Goal: Task Accomplishment & Management: Manage account settings

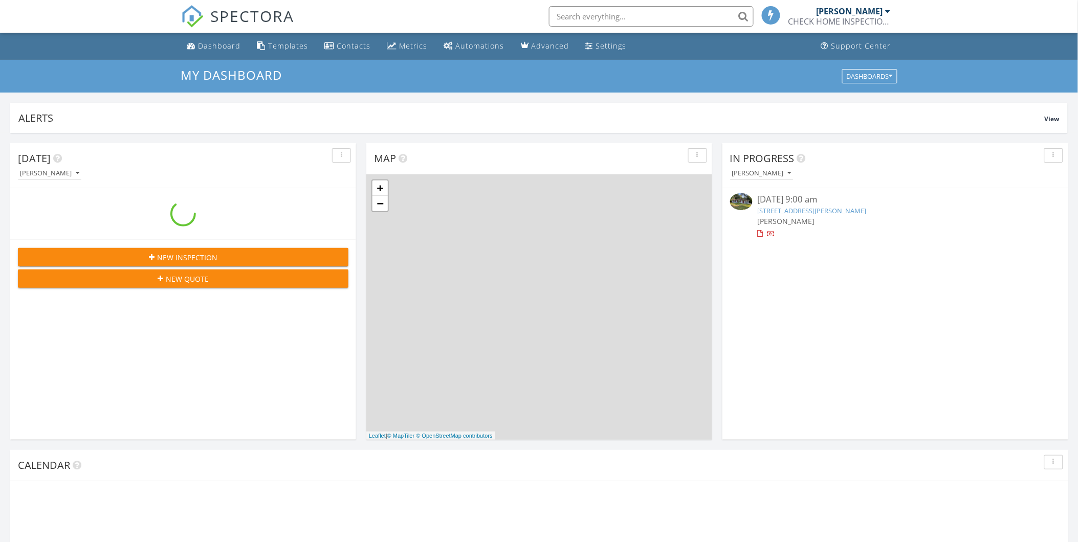
scroll to position [949, 1096]
click at [883, 16] on div "CHECK HOME INSPECTIONS" at bounding box center [839, 21] width 102 height 10
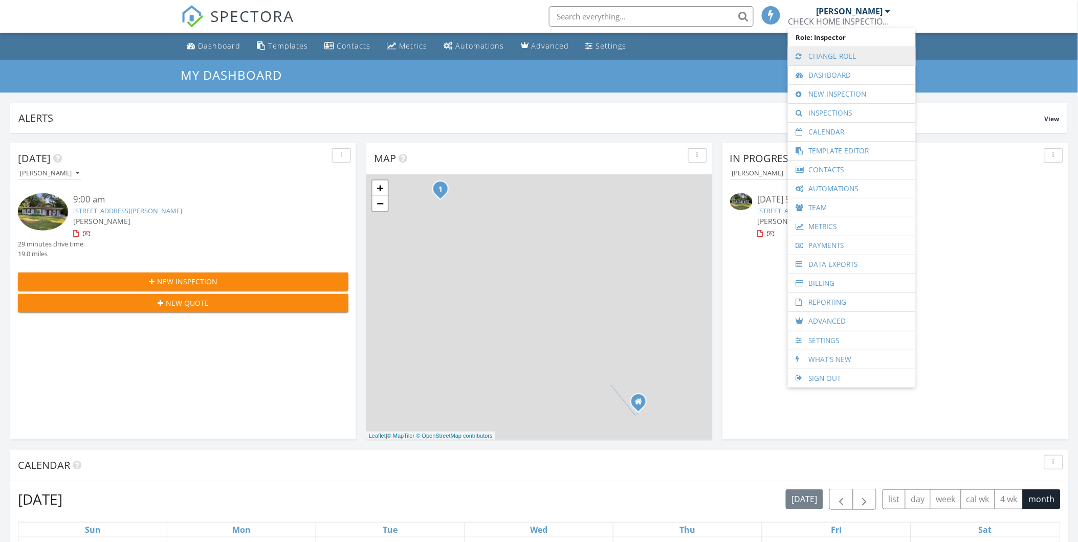
click at [825, 56] on link "Change Role" at bounding box center [852, 56] width 118 height 18
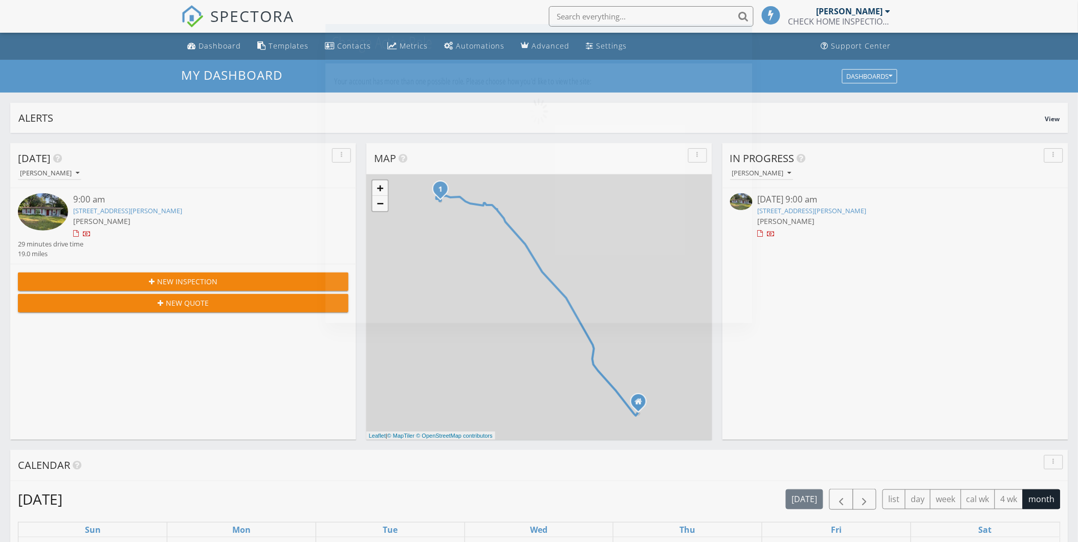
scroll to position [949, 1096]
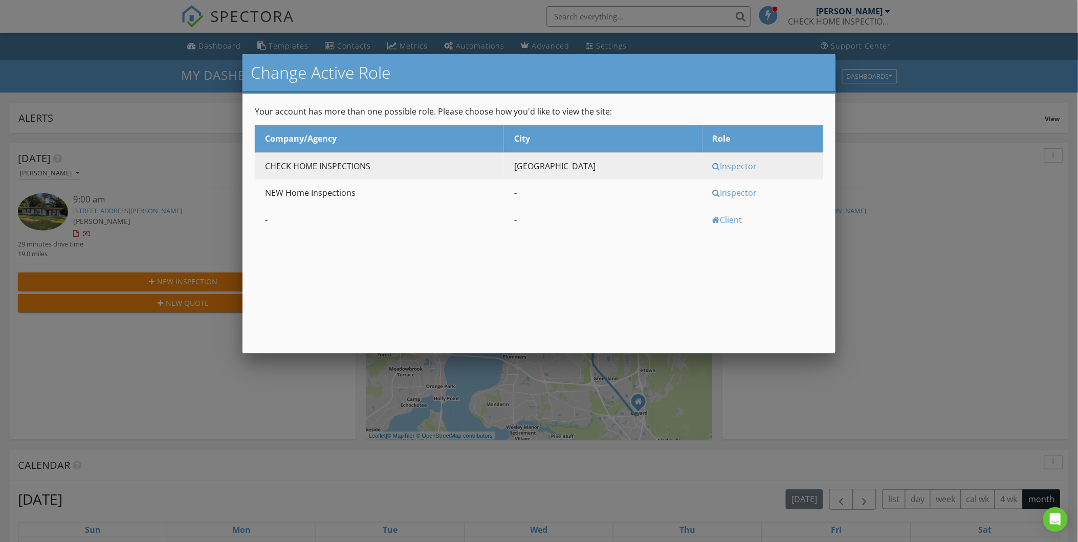
click at [724, 188] on div "Inspector" at bounding box center [767, 192] width 108 height 11
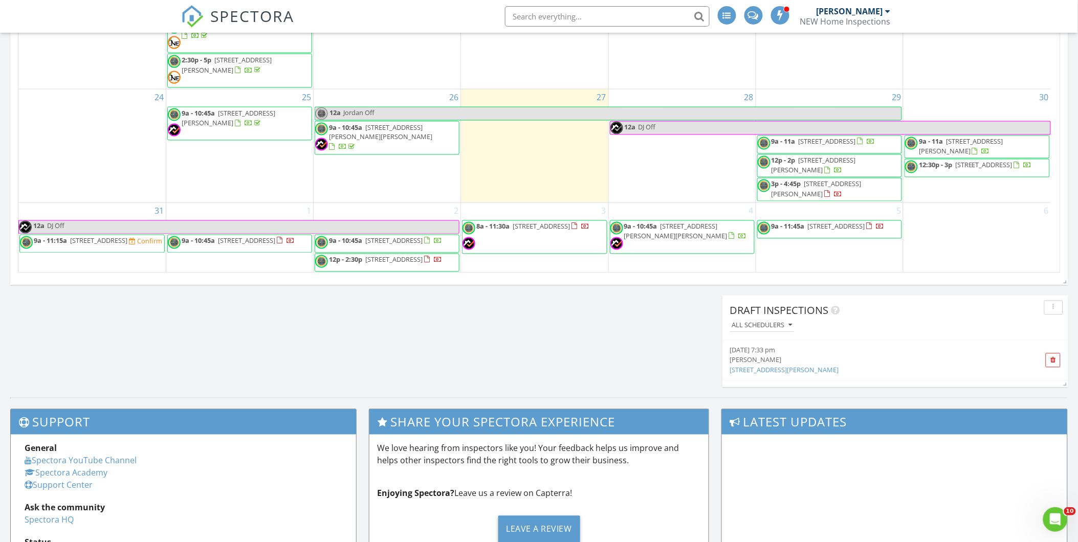
scroll to position [625, 0]
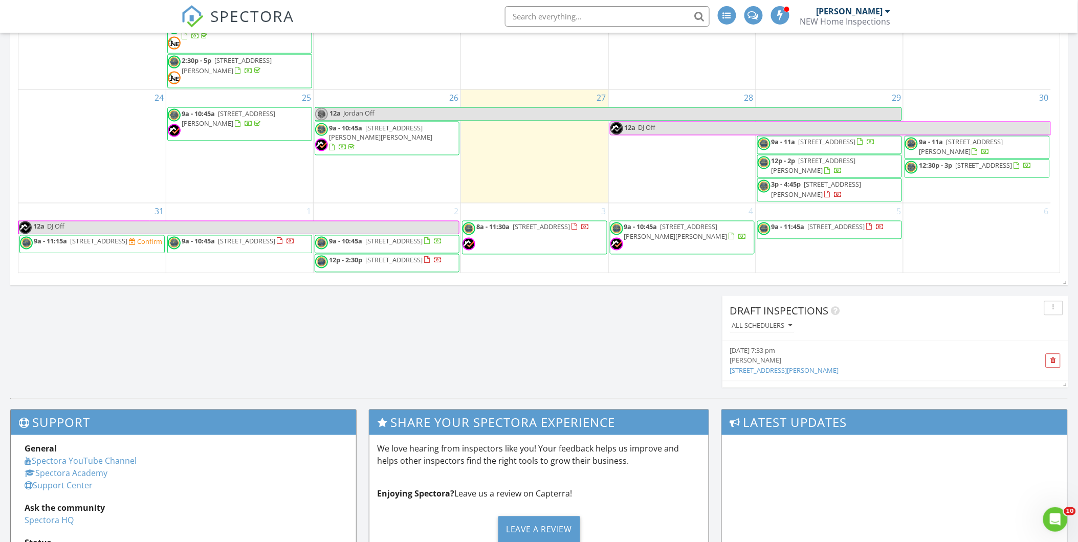
click at [875, 16] on div "NEW Home Inspections" at bounding box center [845, 21] width 91 height 10
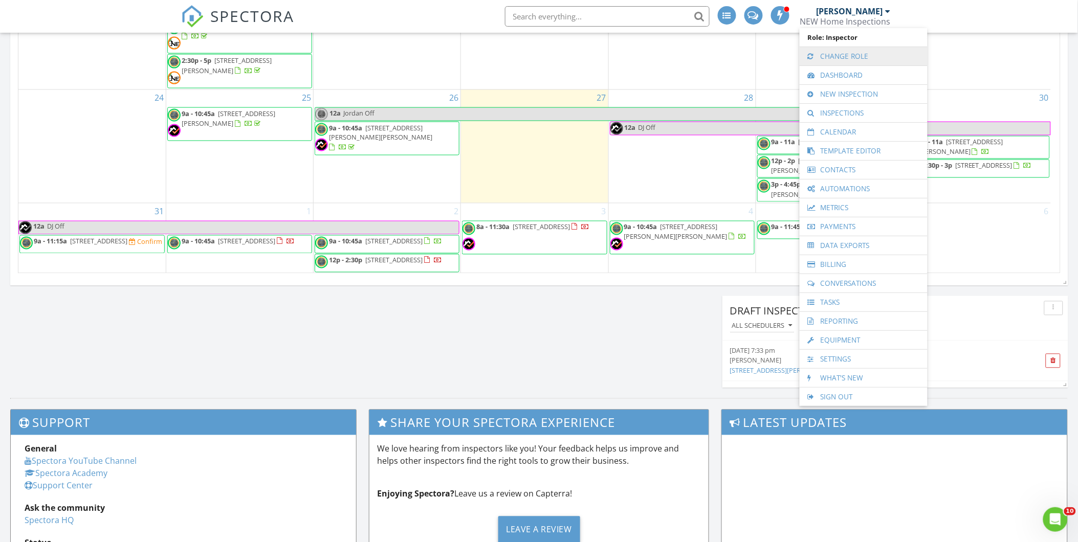
click at [841, 50] on link "Change Role" at bounding box center [864, 56] width 118 height 18
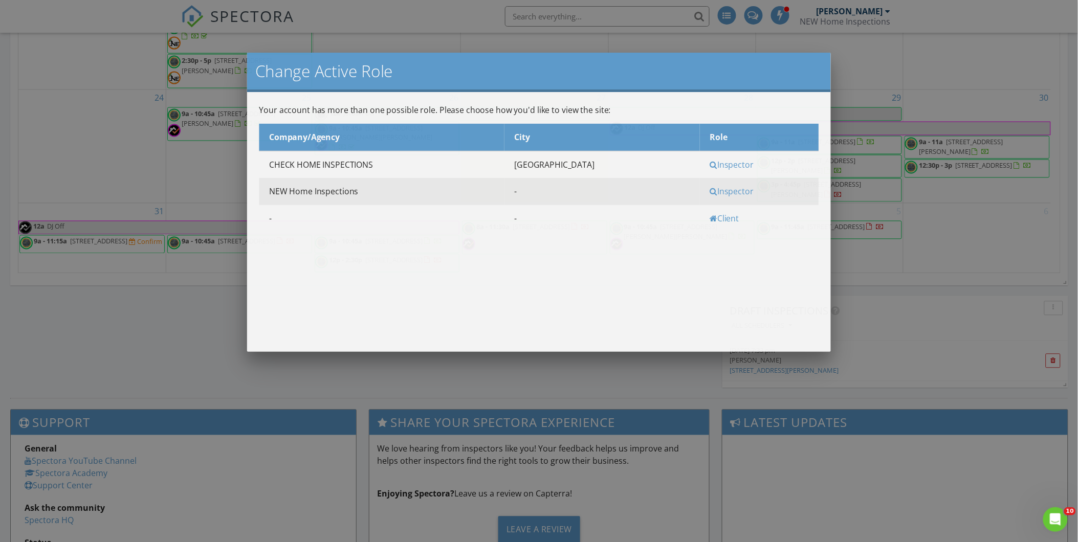
scroll to position [949, 1096]
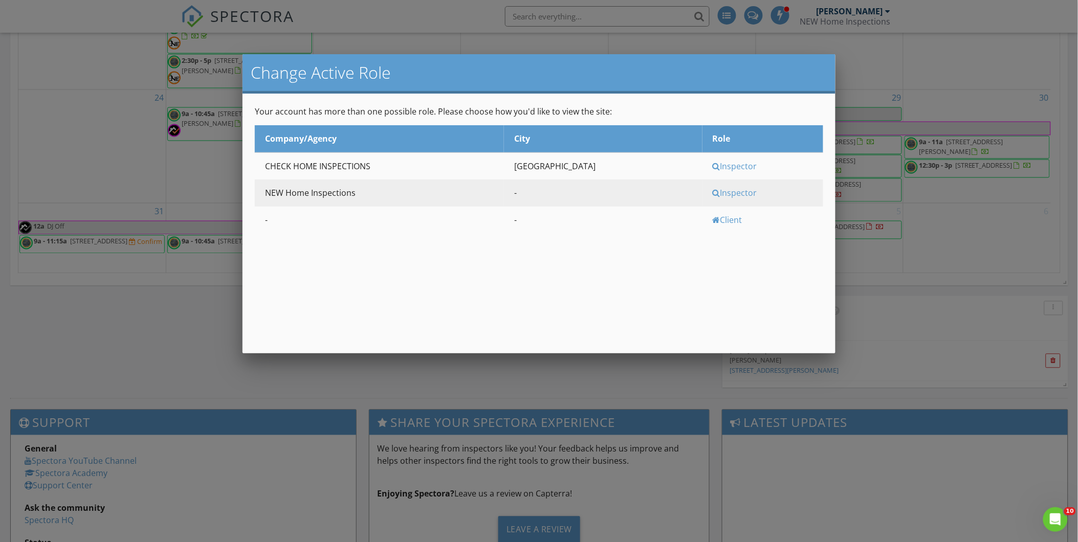
click at [718, 191] on div "Inspector" at bounding box center [767, 192] width 108 height 11
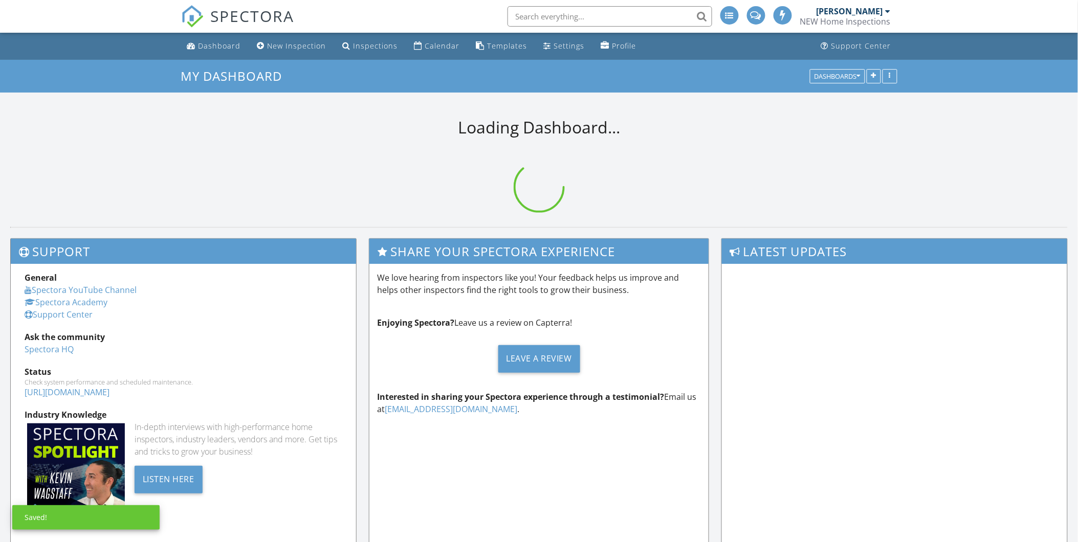
click at [835, 20] on div "NEW Home Inspections" at bounding box center [845, 21] width 91 height 10
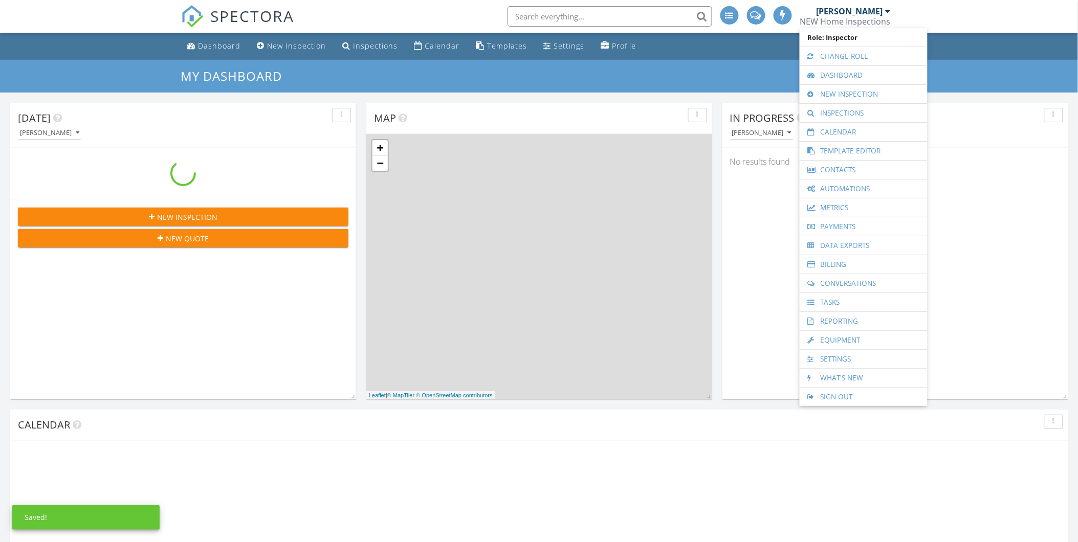
scroll to position [949, 1096]
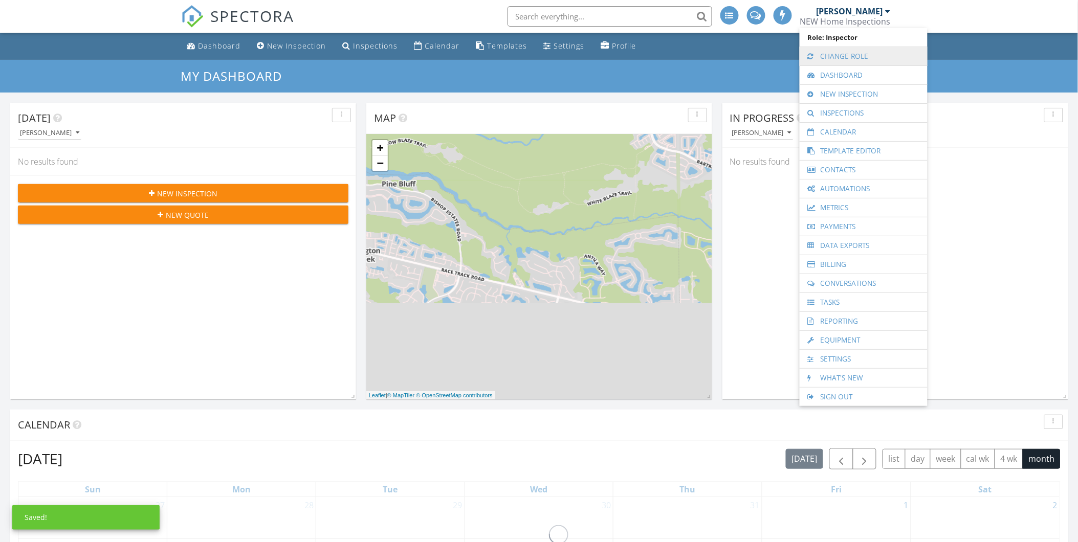
click at [832, 57] on link "Change Role" at bounding box center [864, 56] width 118 height 18
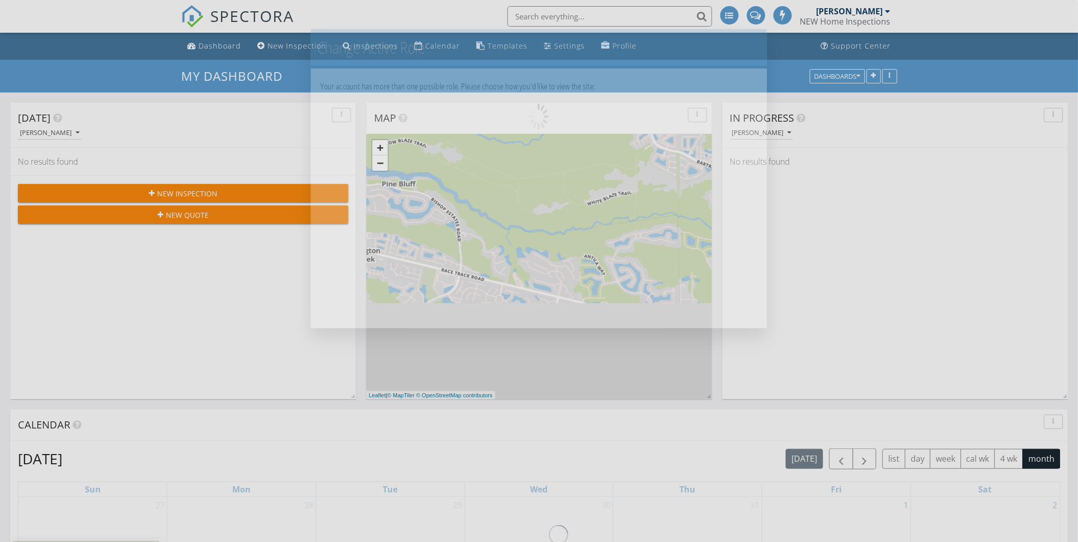
scroll to position [949, 1096]
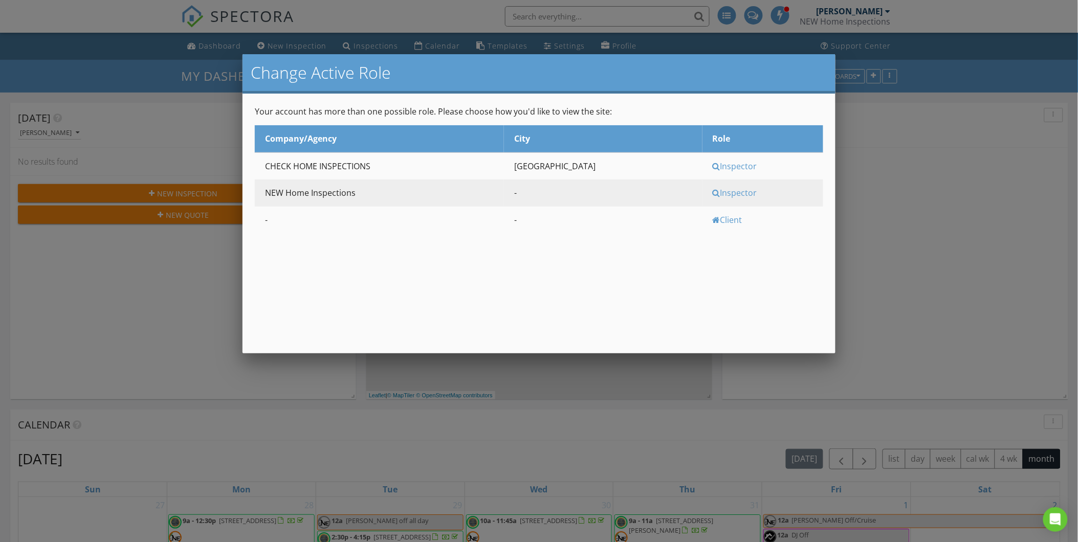
click at [714, 170] on div "Inspector" at bounding box center [767, 166] width 108 height 11
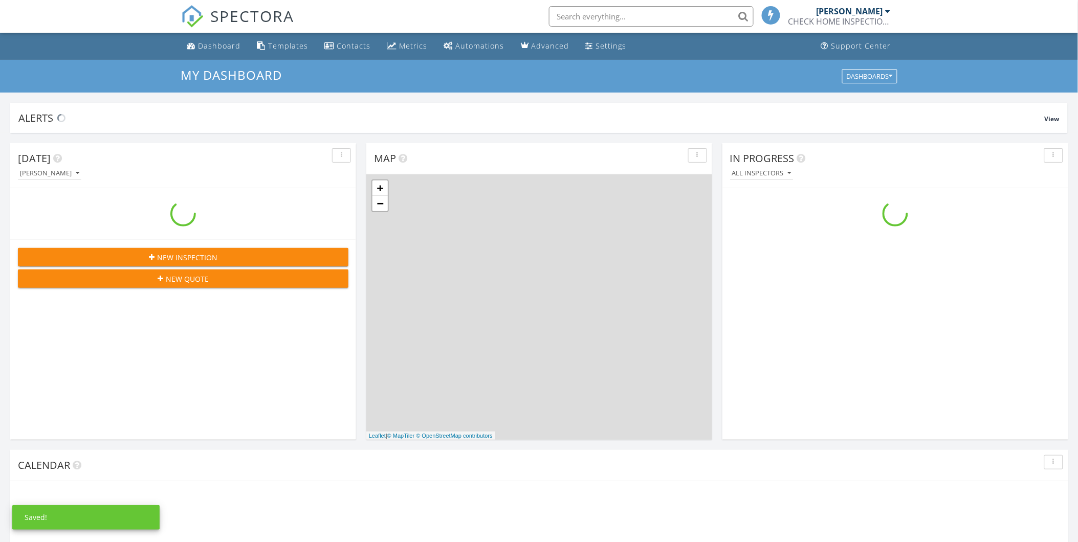
scroll to position [949, 1096]
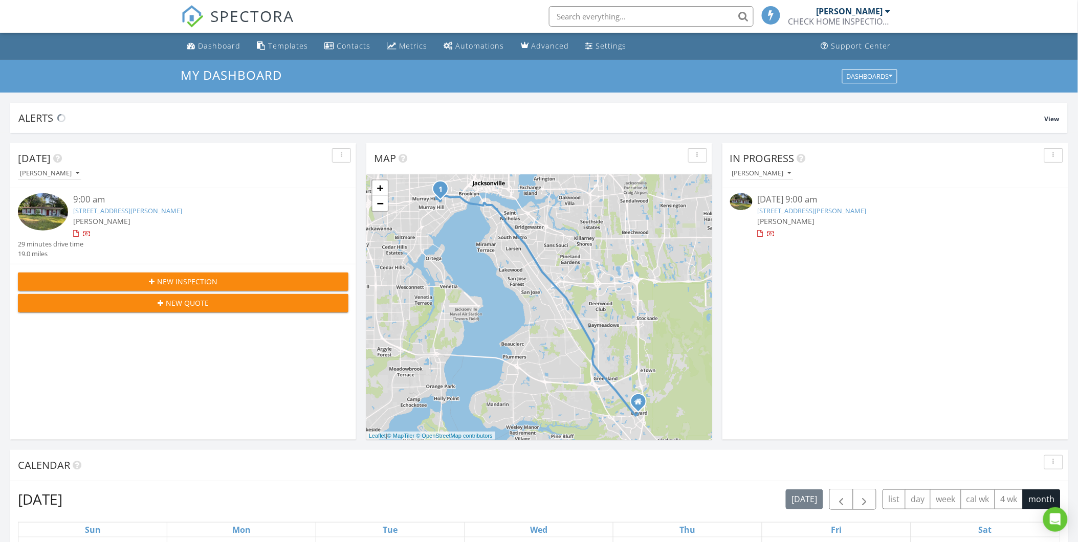
click at [135, 211] on link "2855 Ernest St, Jacksonville, FL 32205" at bounding box center [127, 210] width 109 height 9
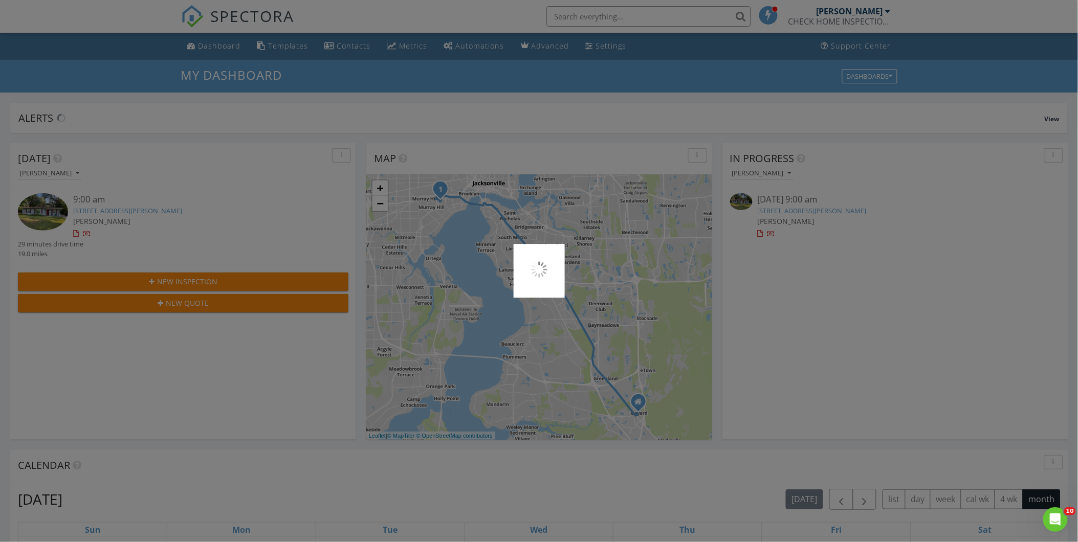
scroll to position [0, 0]
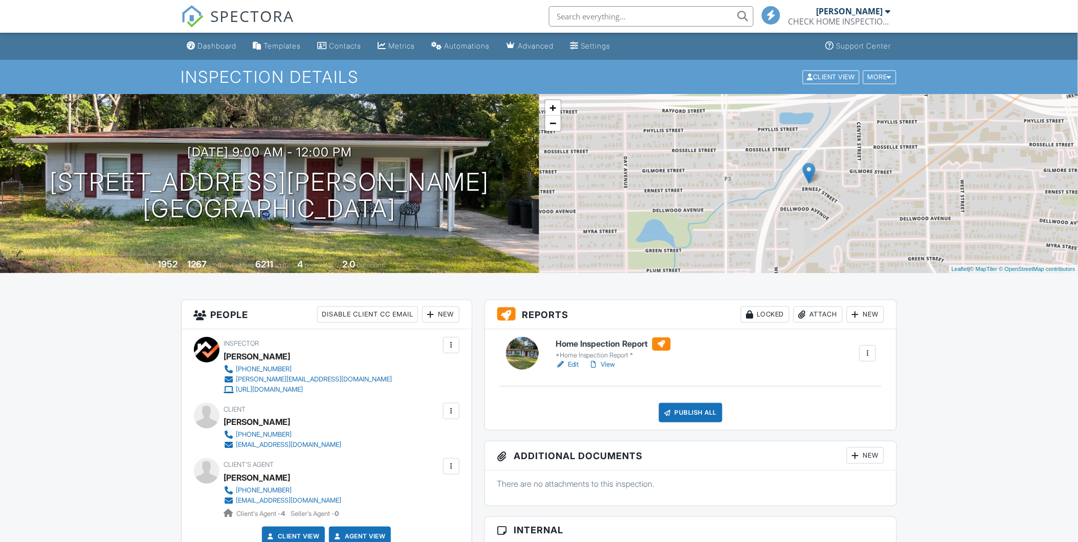
click at [575, 365] on link "Edit" at bounding box center [567, 365] width 23 height 10
